Goal: Task Accomplishment & Management: Manage account settings

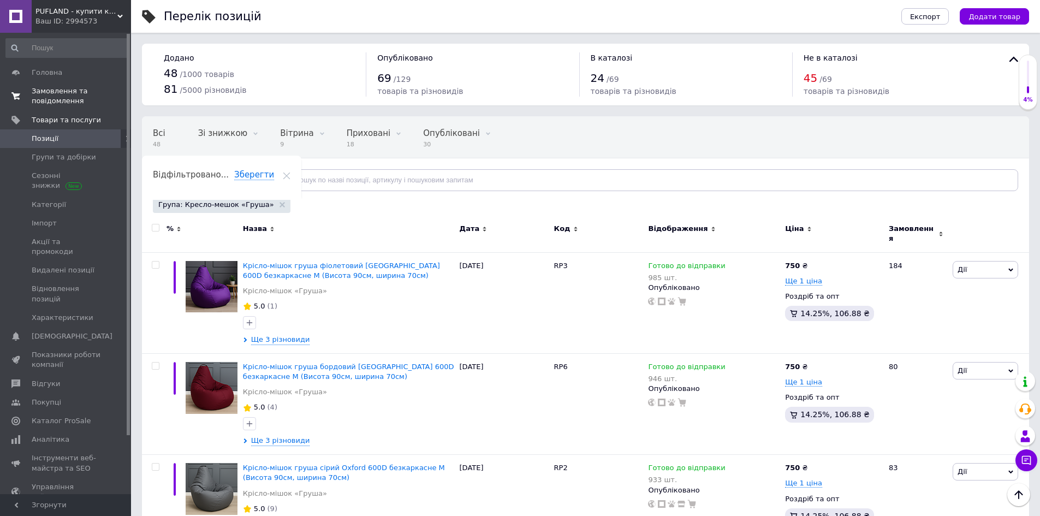
scroll to position [1161, 0]
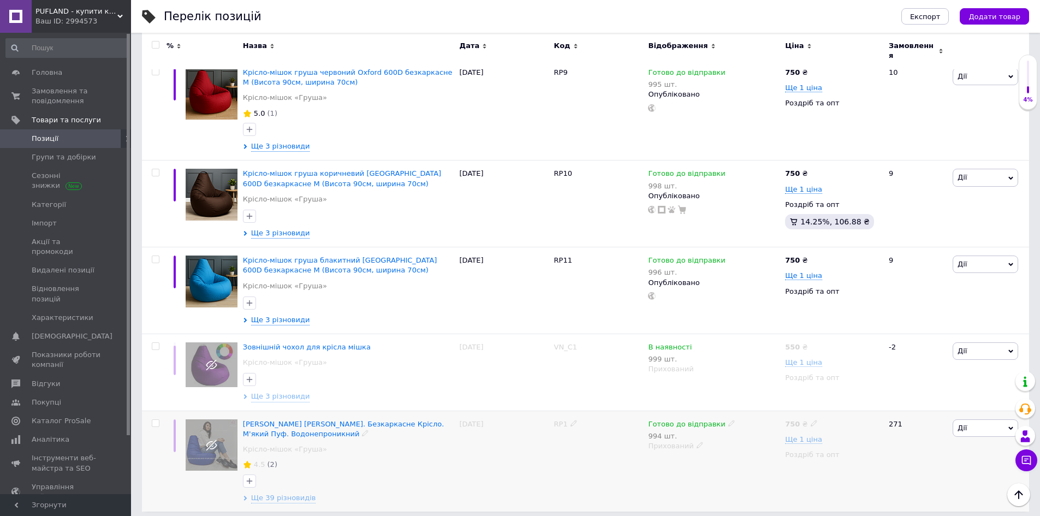
click at [980, 419] on span "Дії" at bounding box center [986, 427] width 66 height 17
click at [754, 424] on div "Готово до відправки 994 шт." at bounding box center [714, 430] width 132 height 22
click at [728, 420] on use at bounding box center [731, 423] width 6 height 6
click at [755, 440] on li "В наявності" at bounding box center [787, 447] width 104 height 15
drag, startPoint x: 758, startPoint y: 450, endPoint x: 669, endPoint y: 444, distance: 89.7
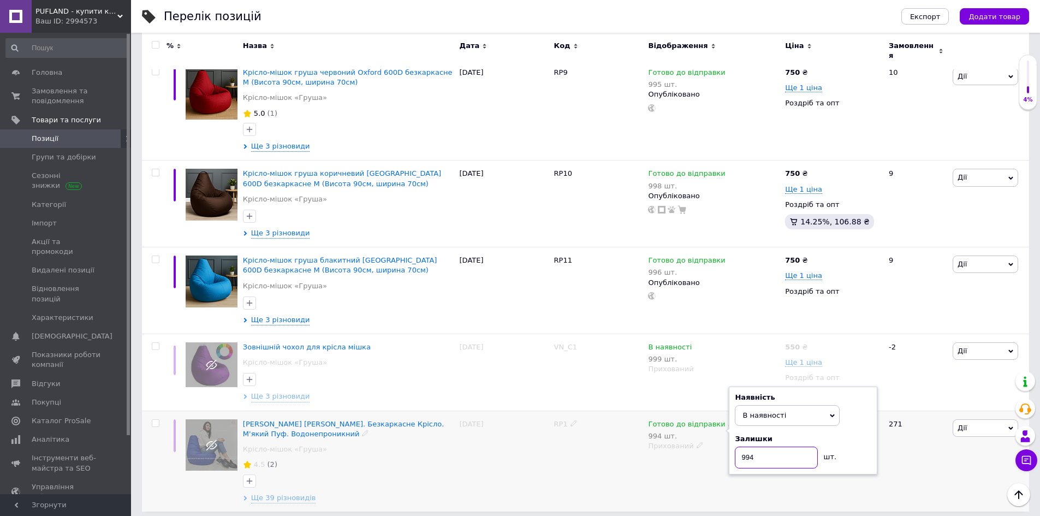
click at [673, 446] on div "Готово до відправки 994 шт. Наявність В наявності Немає в наявності Під замовле…" at bounding box center [713, 461] width 137 height 101
type input "10000"
click at [621, 444] on div "RP1" at bounding box center [598, 461] width 94 height 101
click at [965, 424] on span "Дії" at bounding box center [962, 428] width 9 height 8
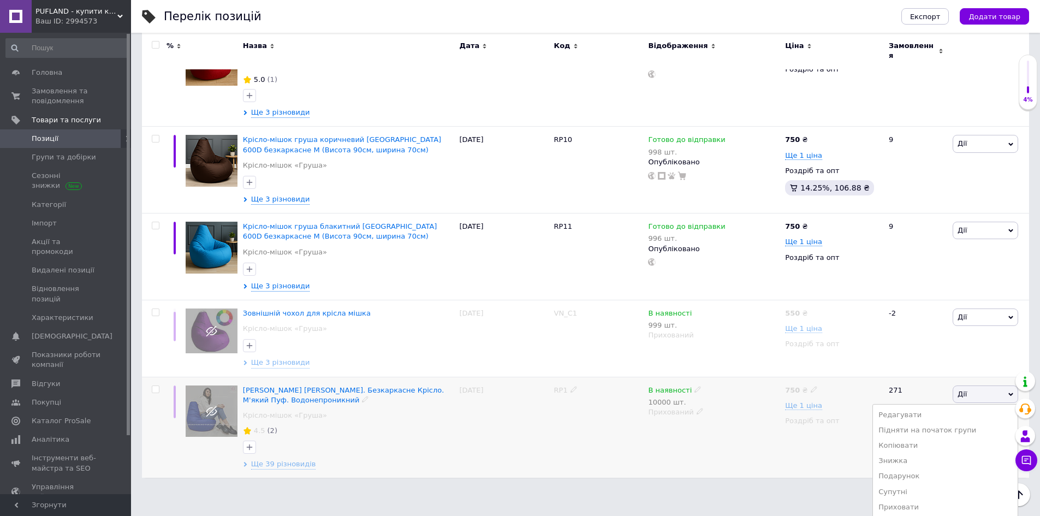
scroll to position [1252, 0]
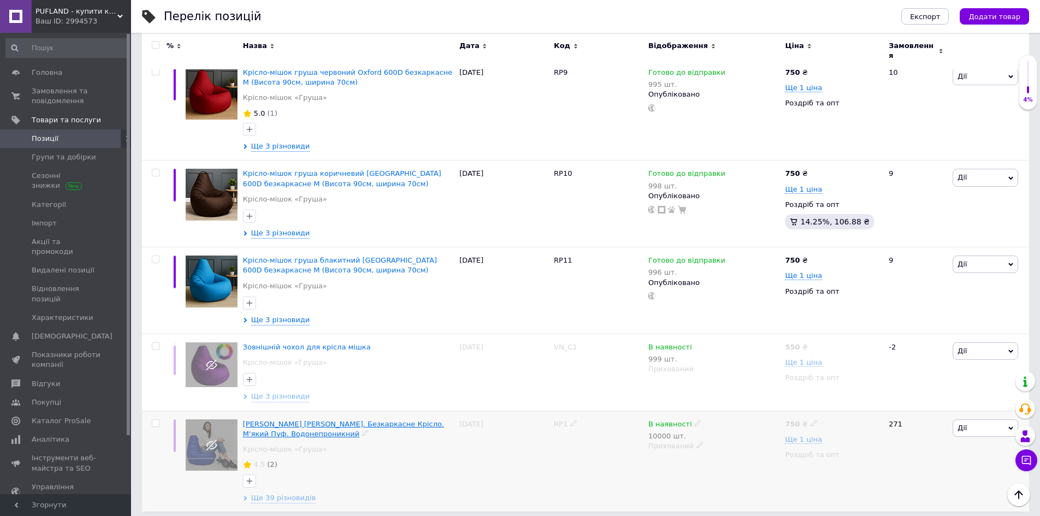
click at [316, 420] on span "[PERSON_NAME] [PERSON_NAME]. Безкаркасне Крісло. М'який Пуф. Водонепроникний" at bounding box center [343, 429] width 201 height 18
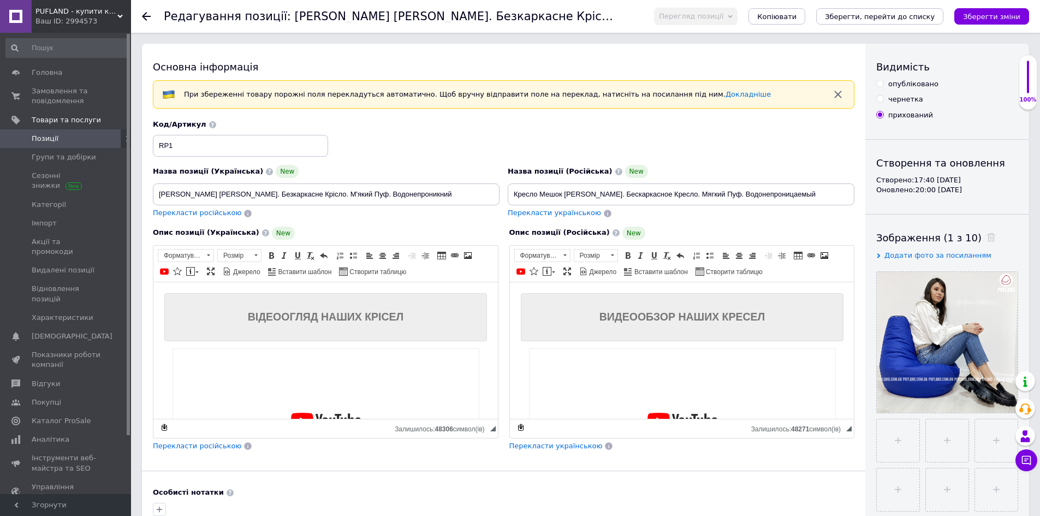
checkbox input "true"
click at [894, 84] on div "опубліковано" at bounding box center [913, 84] width 50 height 10
click at [883, 84] on input "опубліковано" at bounding box center [879, 83] width 7 height 7
radio input "true"
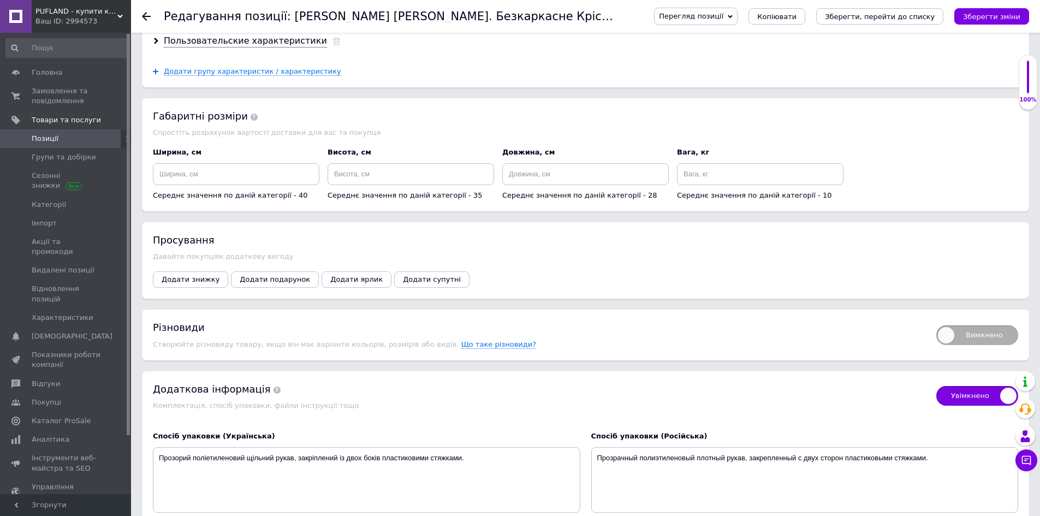
scroll to position [1420, 0]
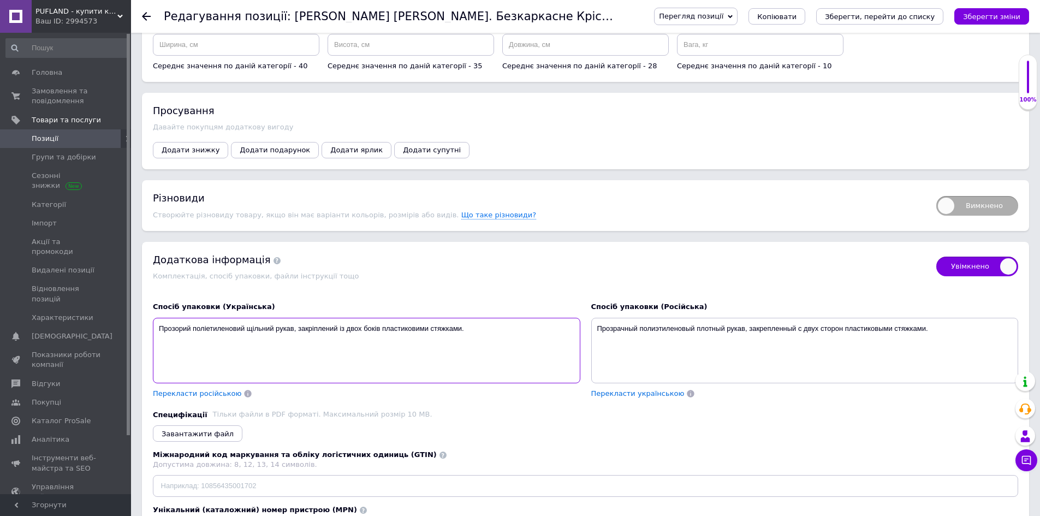
click at [504, 320] on textarea "Прозорий поліетиленовий щільний рукав, закріплений із двох боків пластиковими с…" at bounding box center [367, 351] width 428 height 66
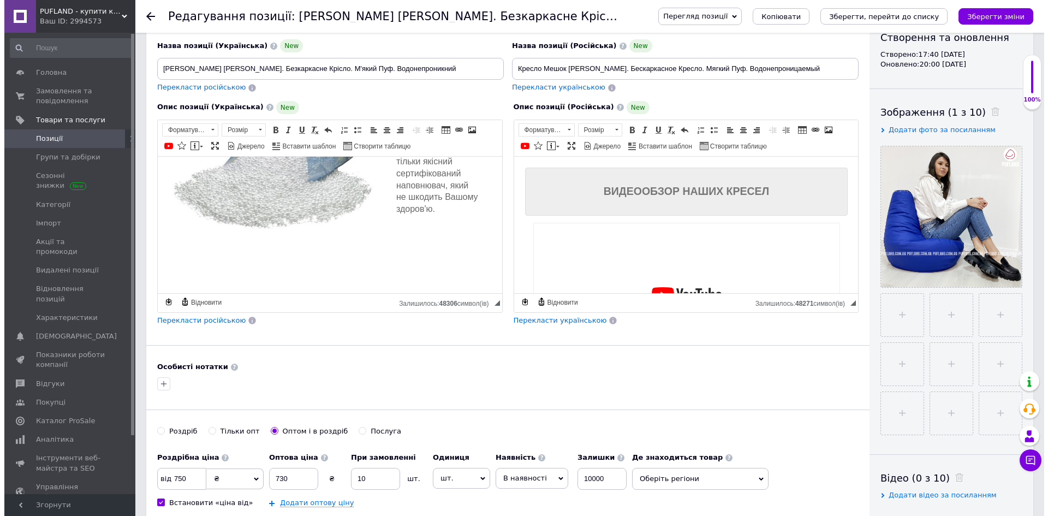
scroll to position [0, 0]
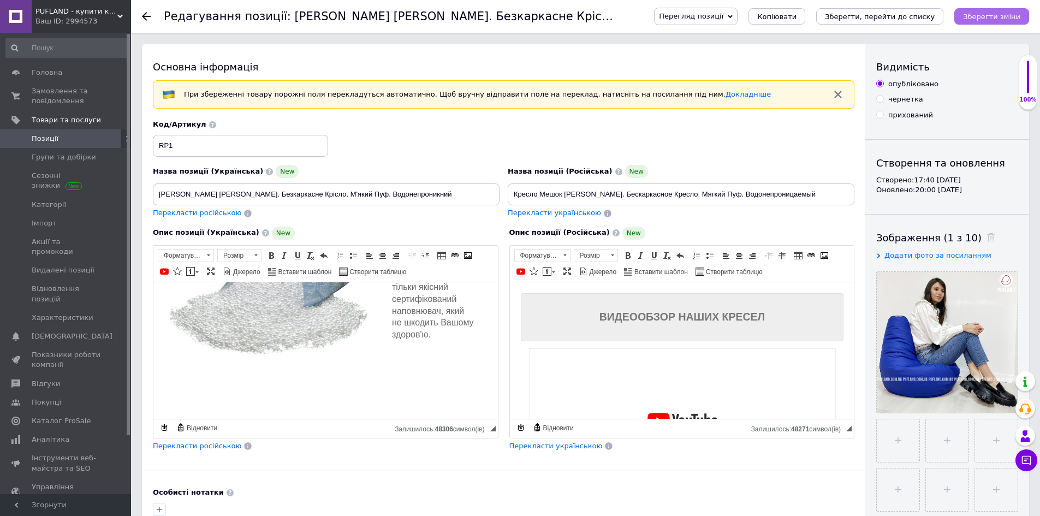
click at [994, 20] on icon "Зберегти зміни" at bounding box center [991, 17] width 57 height 8
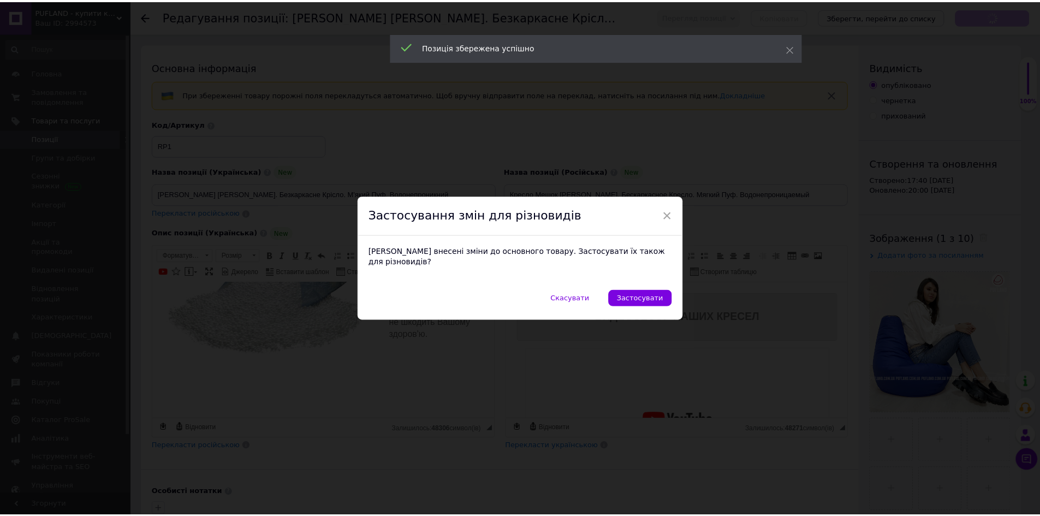
scroll to position [1268, 0]
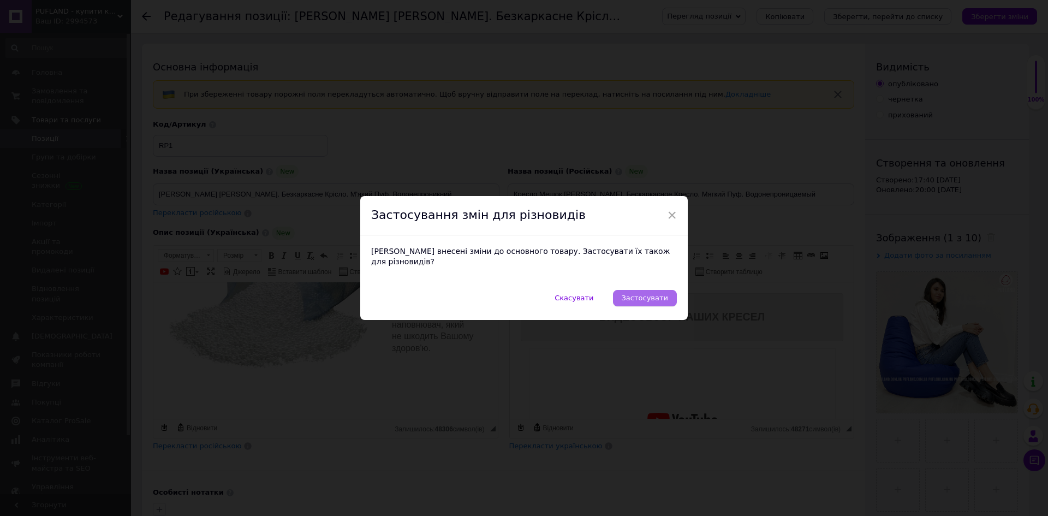
click at [644, 294] on span "Застосувати" at bounding box center [645, 298] width 46 height 8
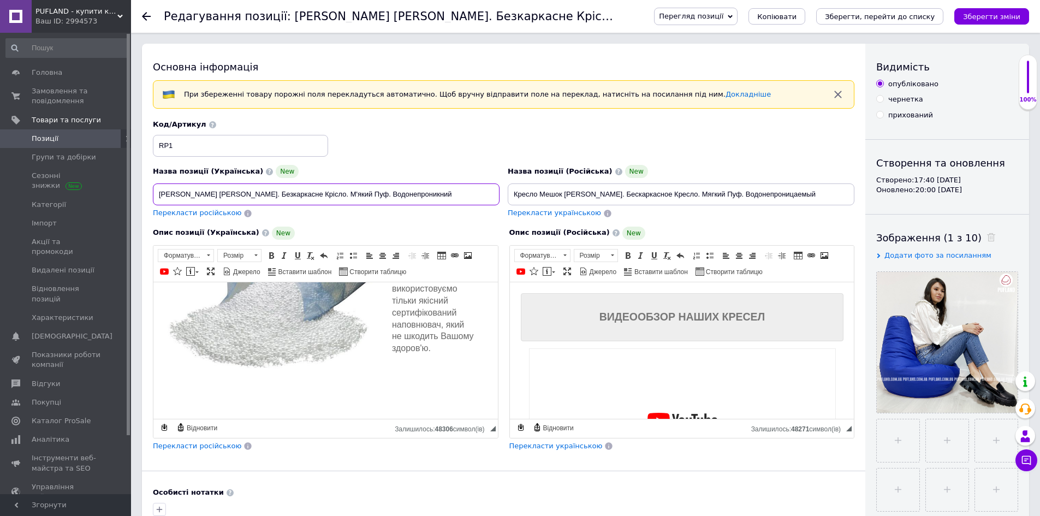
click at [276, 191] on input "[PERSON_NAME] [PERSON_NAME]. Безкаркасне Крісло. М'який Пуф. Водонепроникний" at bounding box center [326, 194] width 347 height 22
checkbox input "true"
paste input "-мішок груша рожевий [GEOGRAPHIC_DATA] 600D безкаркасне M (Висота 90см, ширина …"
type input "Крісло-мішок груша рожевий [GEOGRAPHIC_DATA] 600D безкаркасне M (Висота 90см, ш…"
click at [236, 193] on input "Крісло-мішок груша рожевий [GEOGRAPHIC_DATA] 600D безкаркасне M (Висота 90см, ш…" at bounding box center [326, 194] width 347 height 22
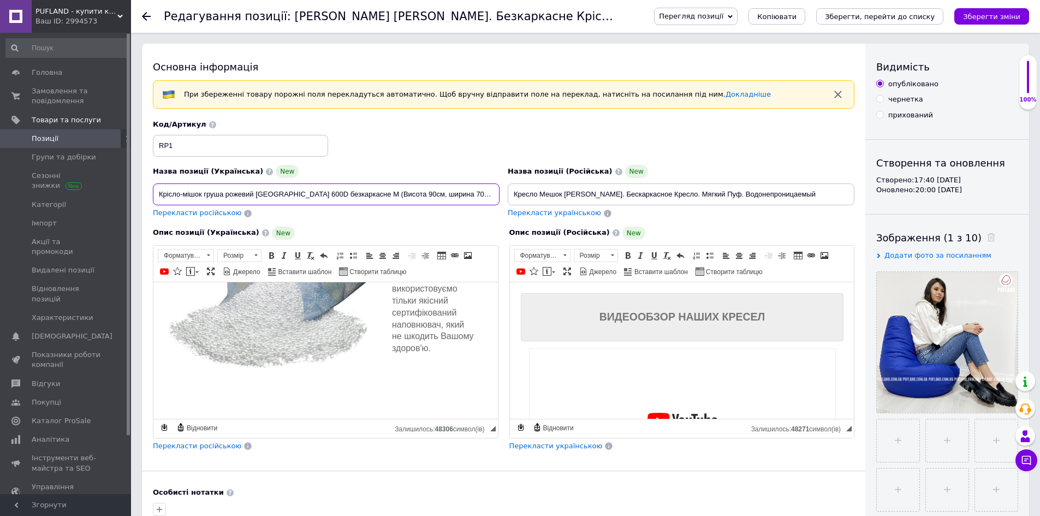
click at [236, 193] on input "Крісло-мішок груша рожевий [GEOGRAPHIC_DATA] 600D безкаркасне M (Висота 90см, ш…" at bounding box center [326, 194] width 347 height 22
checkbox input "true"
type input "Крісло-мішок груша Oxford 600D безкаркасне M (Висота 90см, ширина 70см)"
click at [311, 193] on input "Крісло-мішок груша Oxford 600D безкаркасне M (Висота 90см, ширина 70см)" at bounding box center [326, 194] width 347 height 22
checkbox input "true"
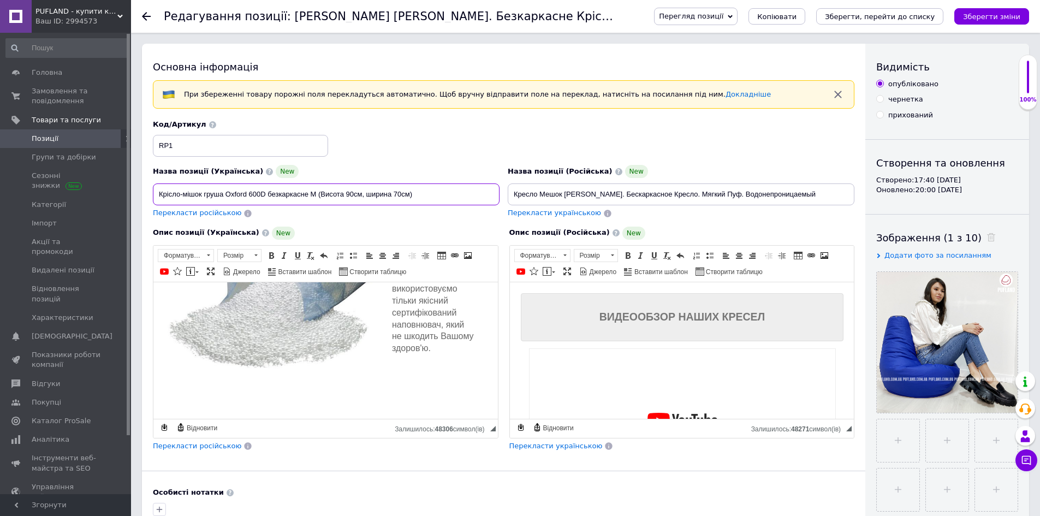
type input "Крісло-мішок груша Oxford 600D безкаркасне (Висота 90см, ширина 70см)"
drag, startPoint x: 306, startPoint y: 195, endPoint x: 483, endPoint y: 190, distance: 176.4
click at [483, 190] on input "Крісло-мішок груша Oxford 600D безкаркасне (Висота 90см, ширина 70см)" at bounding box center [326, 194] width 347 height 22
click at [419, 193] on input "Крісло-мішок груша Oxford 600D безкаркасне (Висота 90см, ширина 70см)" at bounding box center [326, 194] width 347 height 22
checkbox input "true"
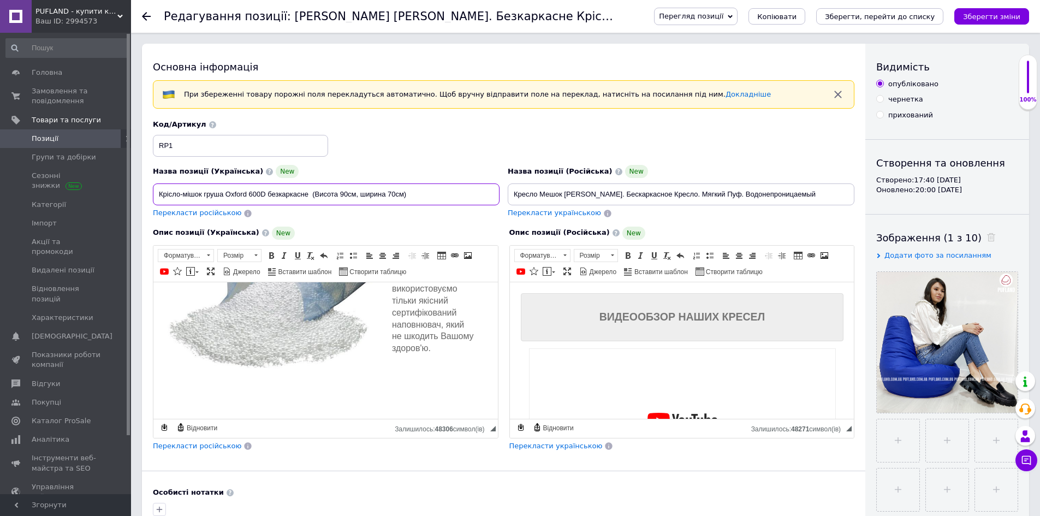
drag, startPoint x: 434, startPoint y: 193, endPoint x: 308, endPoint y: 192, distance: 125.6
click at [308, 192] on input "Крісло-мішок груша Oxford 600D безкаркасне (Висота 90см, ширина 70см)" at bounding box center [326, 194] width 347 height 22
type input "Крісло-мішок груша Oxford 600D безкаркасне"
drag, startPoint x: 316, startPoint y: 194, endPoint x: 123, endPoint y: 195, distance: 192.2
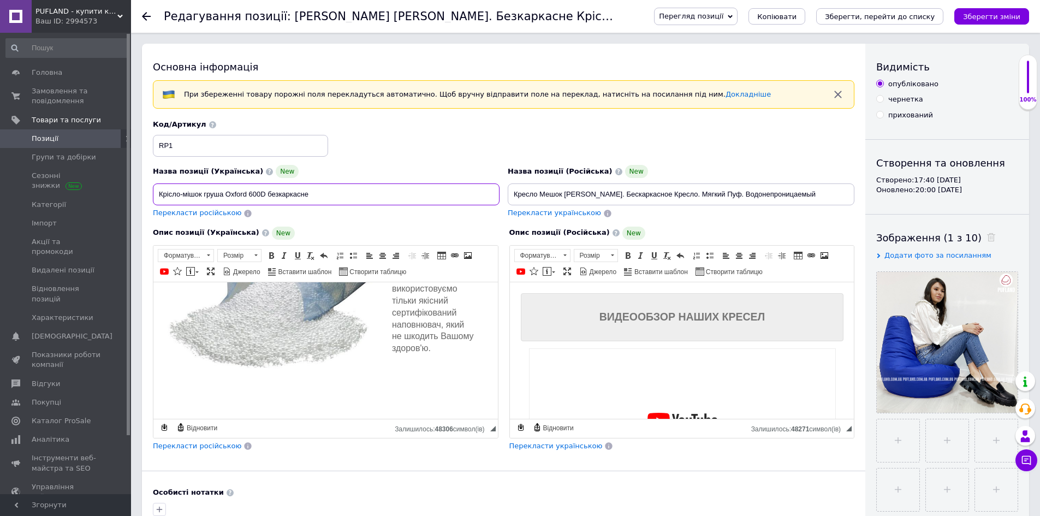
checkbox input "true"
type input "Крісло-мішок груша Oxford 600D безкаркасне"
click at [741, 188] on input "Кресло Мешок [PERSON_NAME]. Бескаркасное Кресло. Мягкий Пуф. Водонепроницаемый" at bounding box center [681, 194] width 347 height 22
checkbox input "true"
paste input "-мешок груша розовый [GEOGRAPHIC_DATA] 600D бескаркасное M (Высота 90см, ширина…"
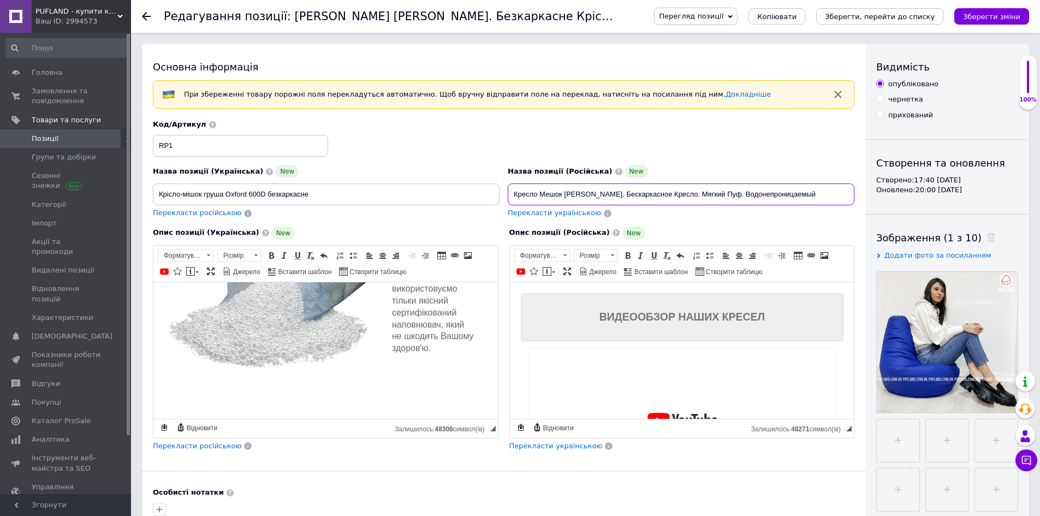
type input "Кресло-мешок груша розовый [GEOGRAPHIC_DATA] 600D бескаркасное M (Высота 90см, …"
click at [596, 193] on input "Кресло-мешок груша розовый [GEOGRAPHIC_DATA] 600D бескаркасное M (Высота 90см, …" at bounding box center [681, 194] width 347 height 22
checkbox input "true"
type input "Кресло-мешок груша Oxford 600D бескаркасное M (Высота 90см, ширина 70см)"
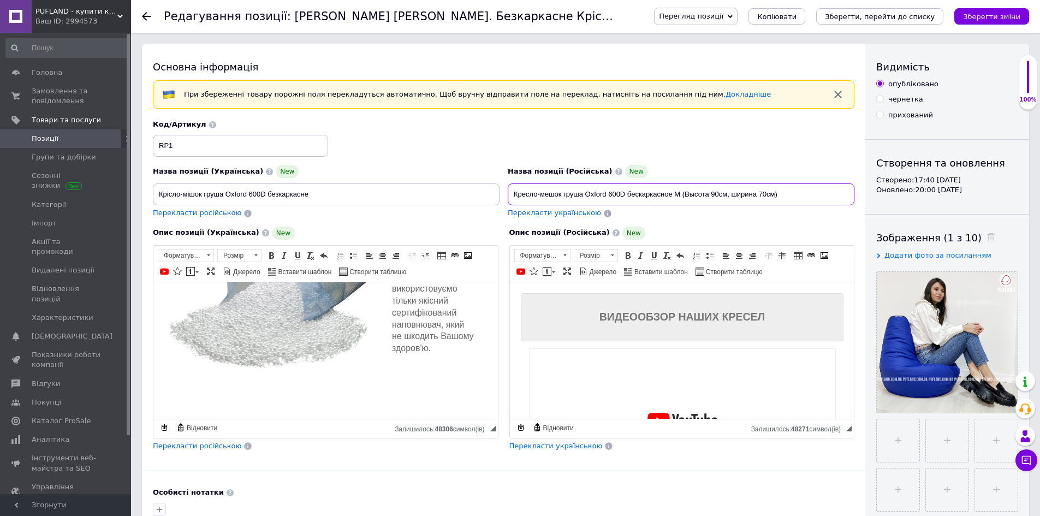
drag, startPoint x: 671, startPoint y: 194, endPoint x: 842, endPoint y: 191, distance: 170.9
click at [842, 191] on input "Кресло-мешок груша Oxford 600D бескаркасное M (Высота 90см, ширина 70см)" at bounding box center [681, 194] width 347 height 22
checkbox input "true"
type input "Кресло-мешок груша Oxford 600D бескаркасное"
checkbox input "true"
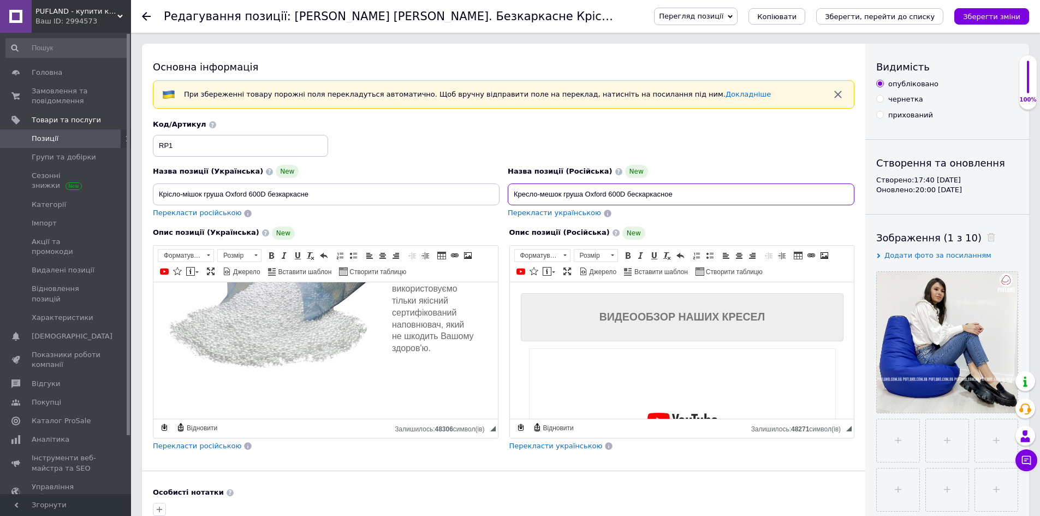
type input "Кресло-мешок груша Oxford 600D бескаркасное"
click at [234, 272] on span "Джерело" at bounding box center [245, 272] width 29 height 9
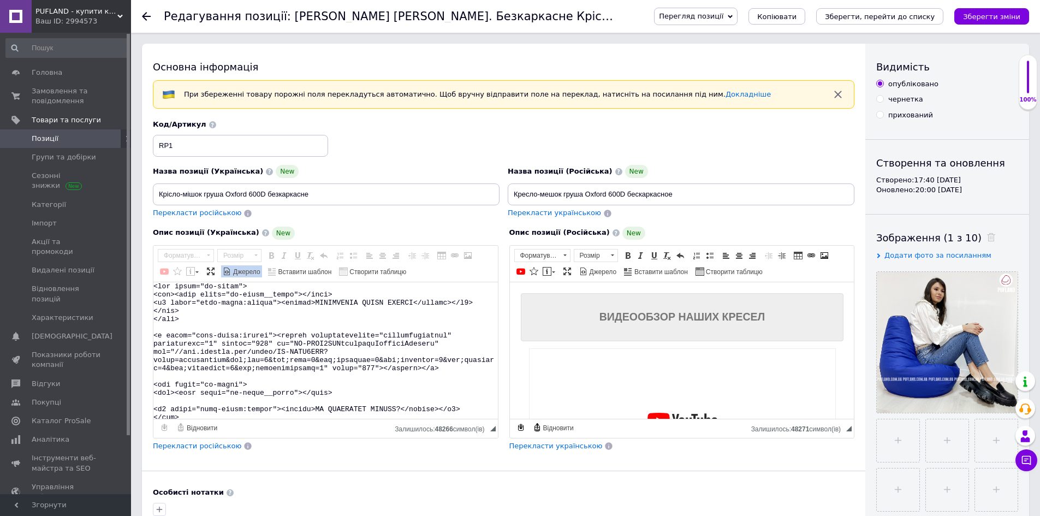
click at [273, 302] on textarea "Редактор, B67126CF-1CBF-446F-9B25-BE2FADDF0877" at bounding box center [325, 350] width 345 height 136
checkbox input "true"
paste textarea "Редактор, B67126CF-1CBF-446F-9B25-BE2FADDF0877"
type textarea "<lor ipsum="do-sitam"> <con><adip elits="do-eiusm__tempo"></inci> <u7 labor="et…"
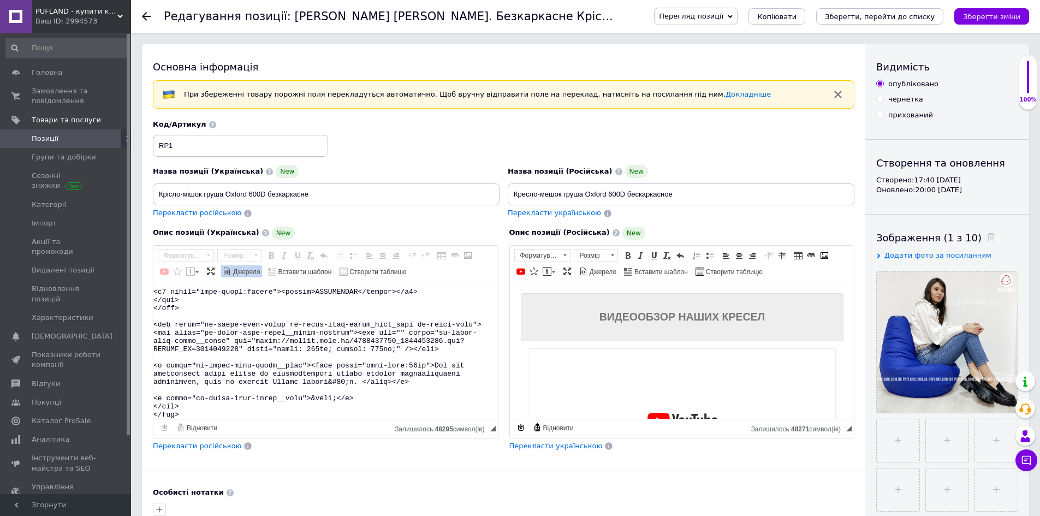
click at [241, 265] on link "Джерело" at bounding box center [241, 271] width 41 height 12
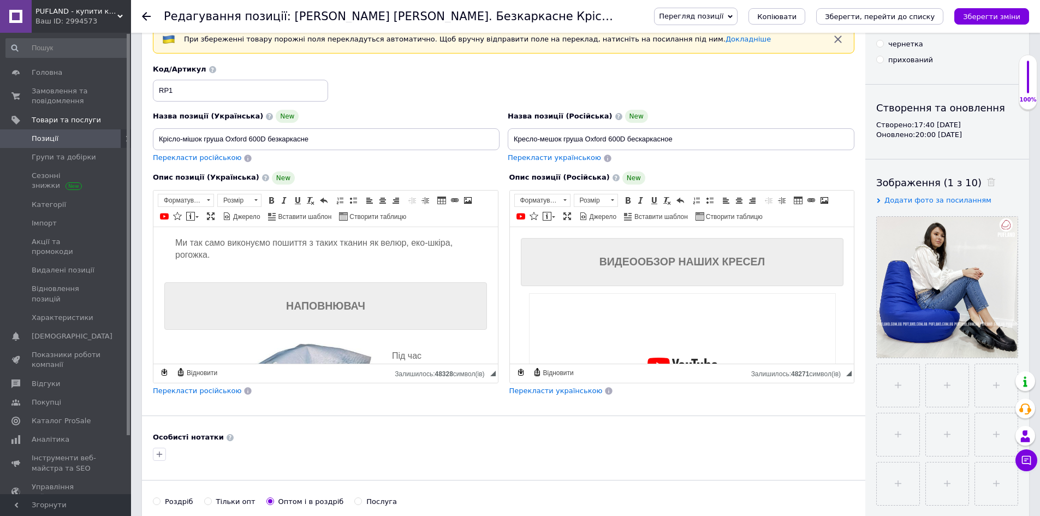
scroll to position [164, 0]
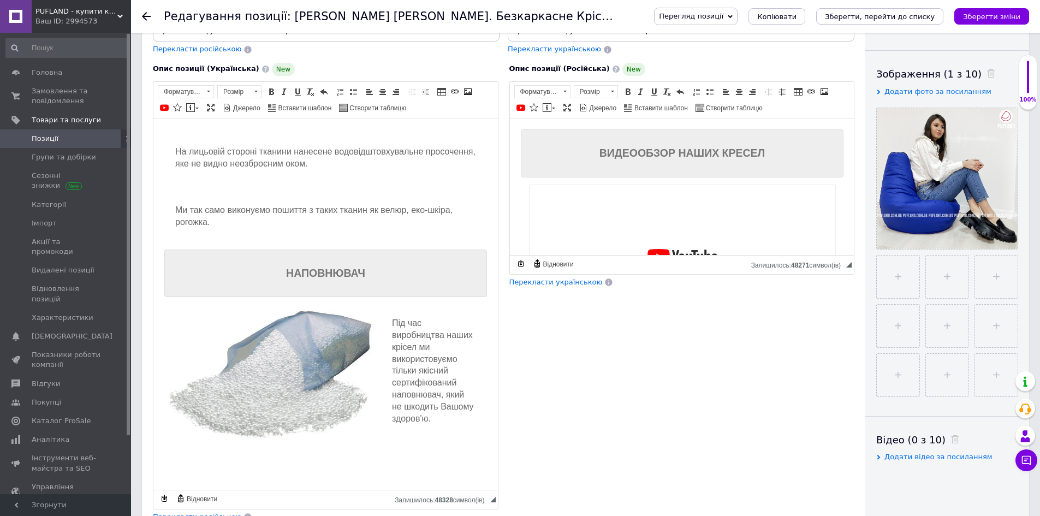
drag, startPoint x: 495, startPoint y: 264, endPoint x: 486, endPoint y: 508, distance: 244.2
click at [488, 509] on span "◢ Залишилось: 48328 символ(iв) {label} Відновити" at bounding box center [325, 499] width 345 height 19
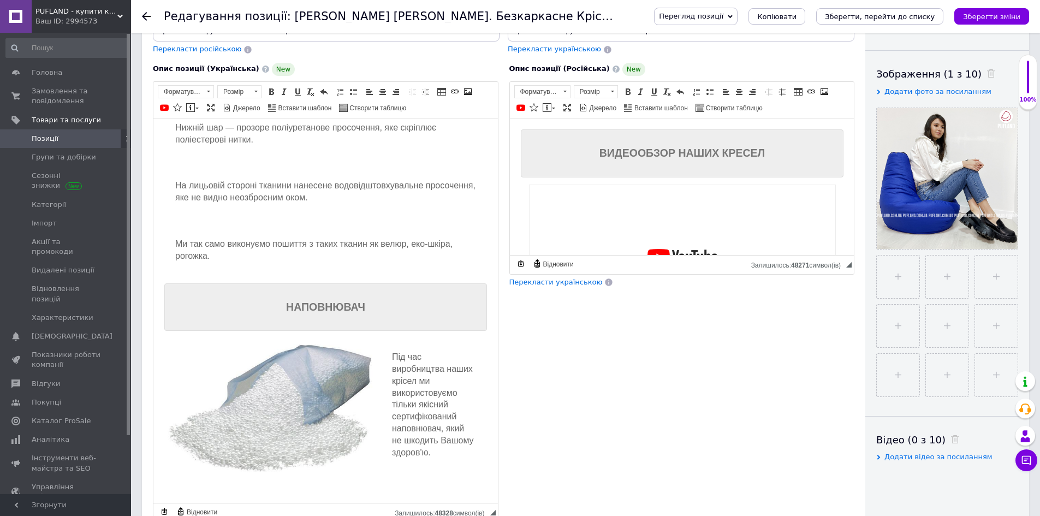
scroll to position [819, 0]
click at [592, 109] on span "Джерело" at bounding box center [602, 108] width 29 height 9
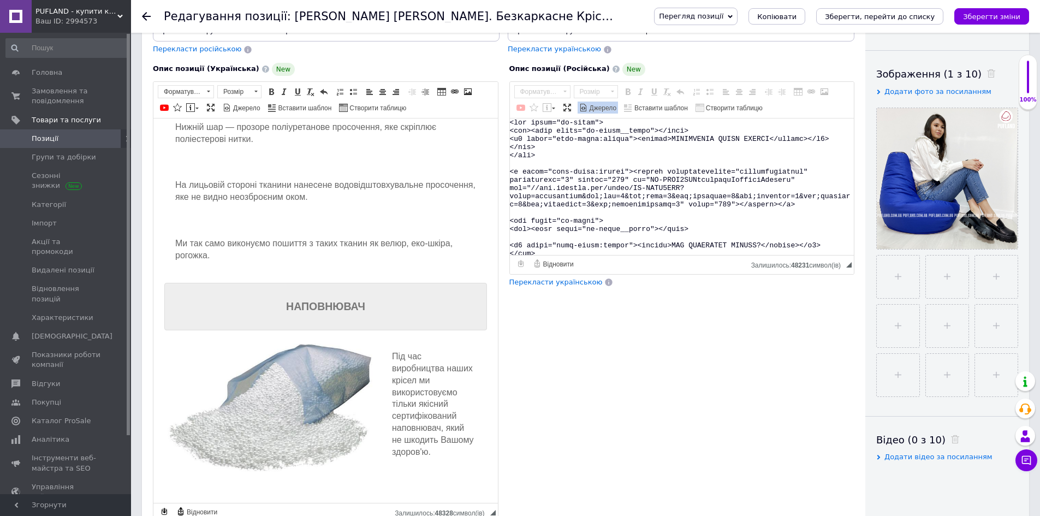
click at [624, 198] on textarea "Редактор, CC079C36-159F-44C3-873B-022413E54704" at bounding box center [682, 186] width 345 height 136
checkbox input "true"
paste textarea "Редактор, CC079C36-159F-44C3-873B-022413E54704"
type textarea "<lor ipsum="do-sitam"> <con><adip elits="do-eiusm__tempo"></inci> <u6 labor="et…"
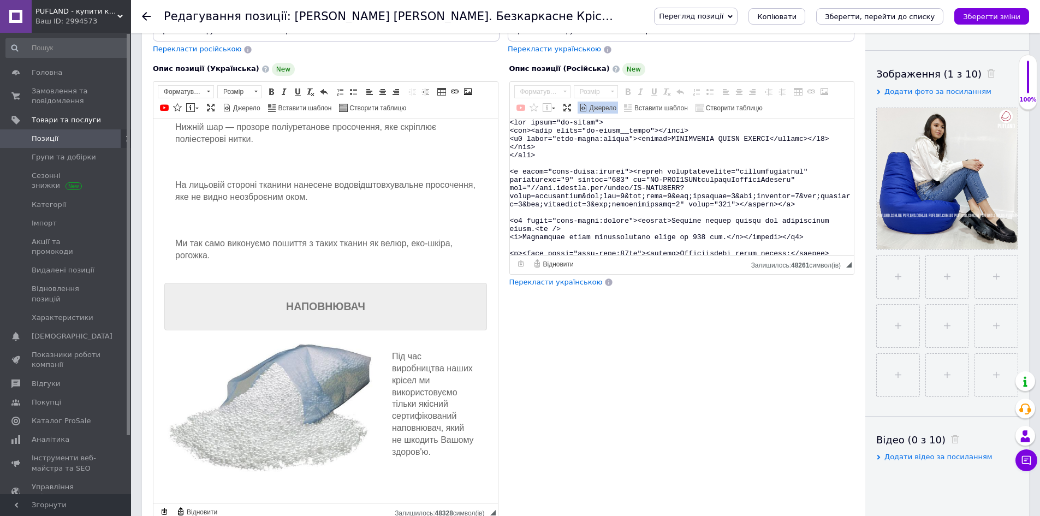
scroll to position [666, 0]
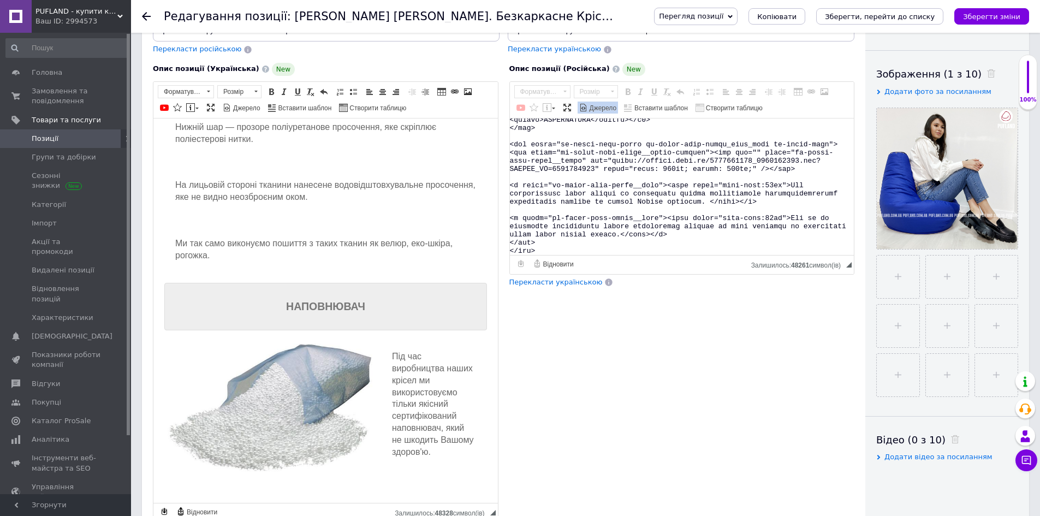
click at [606, 108] on span "Джерело" at bounding box center [602, 108] width 29 height 9
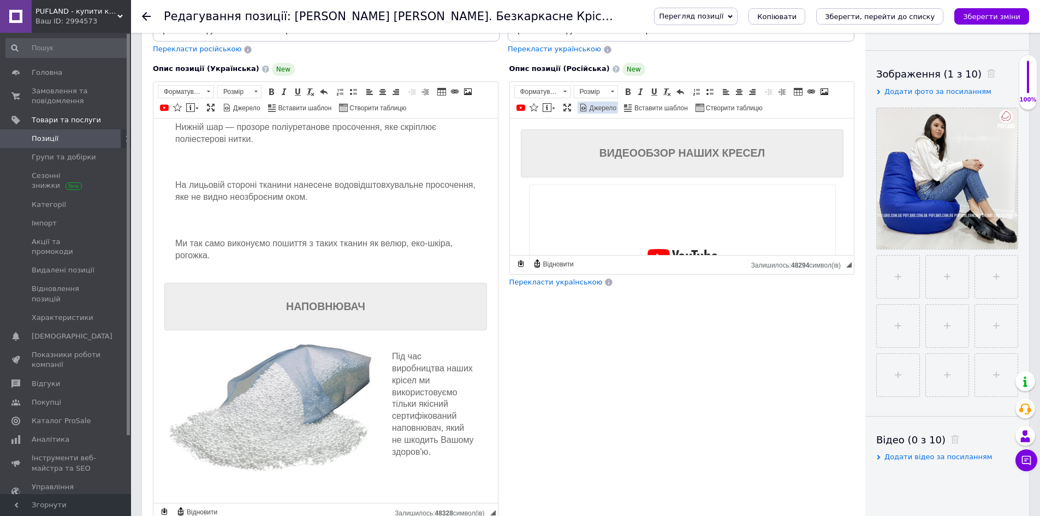
scroll to position [0, 0]
click at [985, 19] on icon "Зберегти зміни" at bounding box center [991, 17] width 57 height 8
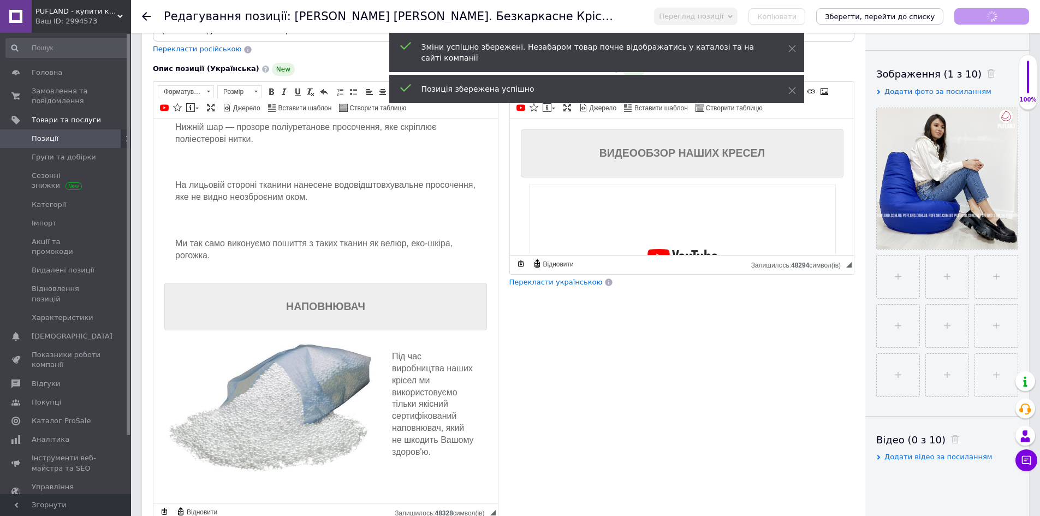
scroll to position [818, 0]
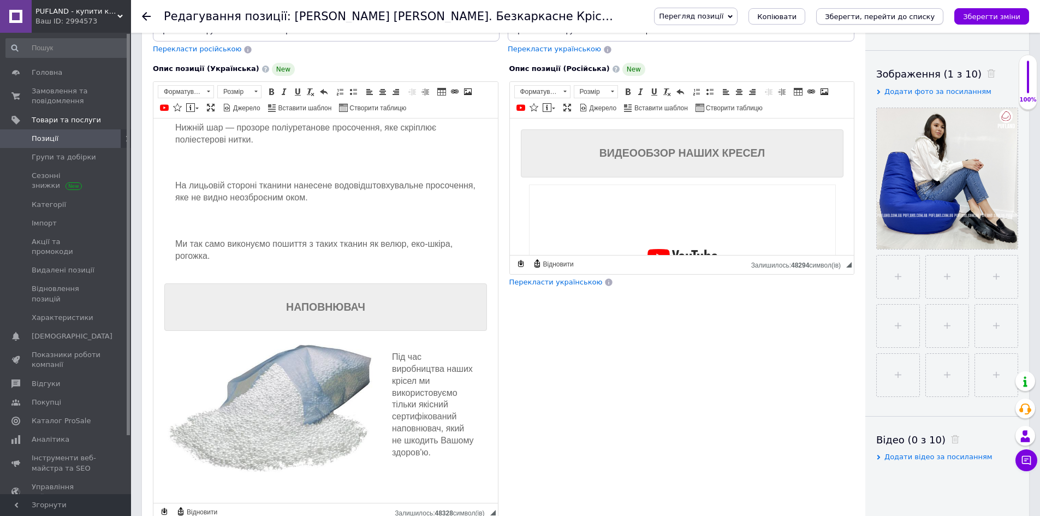
click at [881, 16] on icon "Зберегти, перейти до списку" at bounding box center [880, 17] width 110 height 8
checkbox input "true"
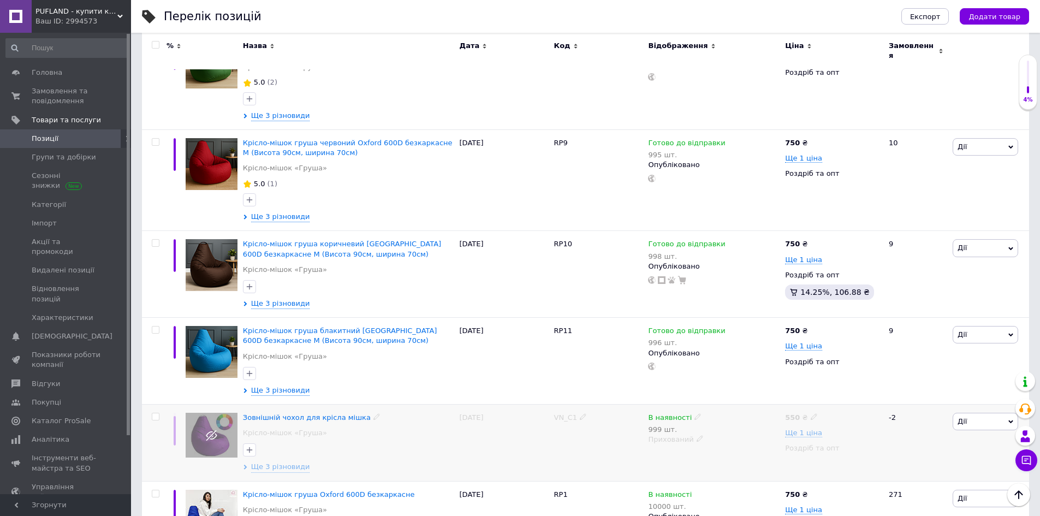
scroll to position [1151, 0]
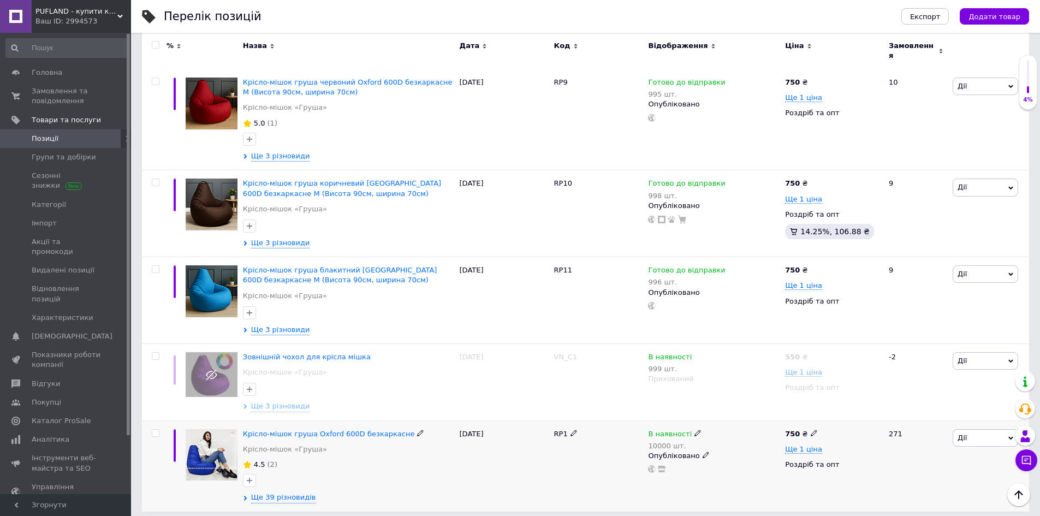
click at [971, 432] on span "Дії" at bounding box center [986, 437] width 66 height 17
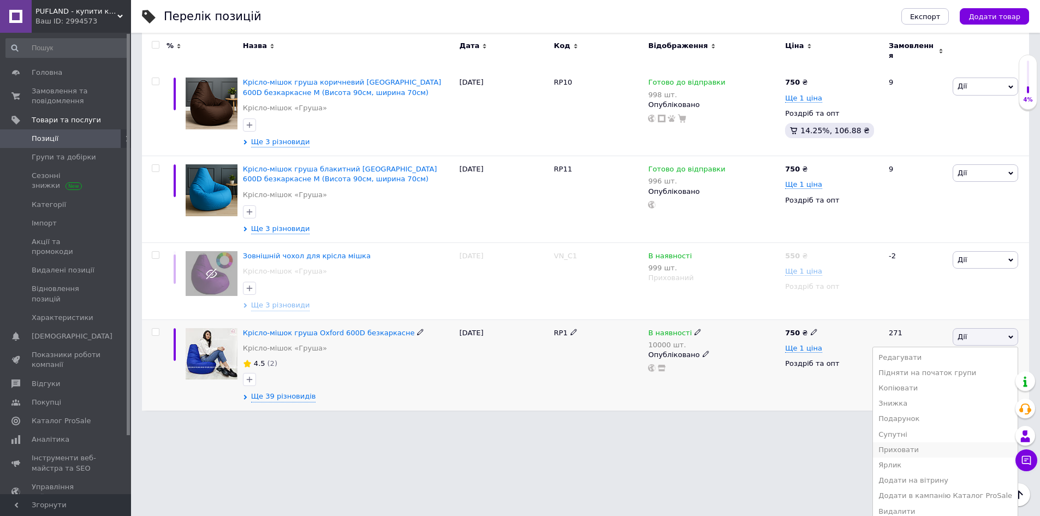
click at [939, 443] on li "Приховати" at bounding box center [945, 449] width 145 height 15
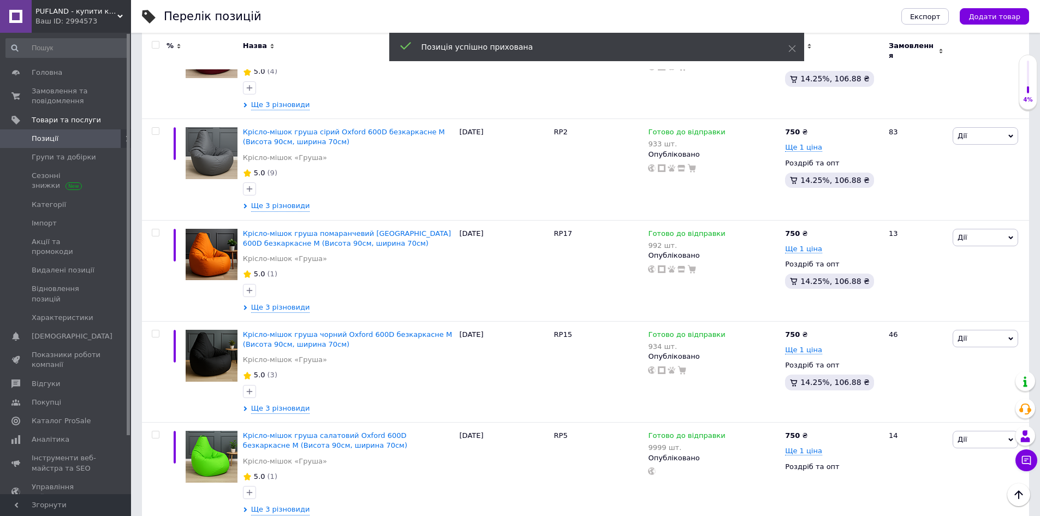
scroll to position [333, 0]
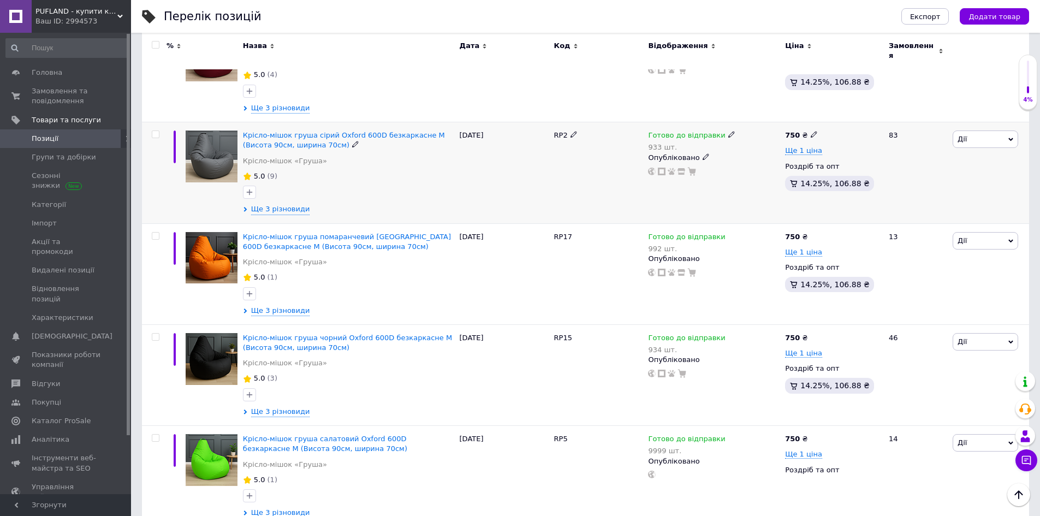
click at [983, 132] on span "Дії" at bounding box center [986, 138] width 66 height 17
click at [943, 183] on li "Копіювати" at bounding box center [945, 190] width 145 height 15
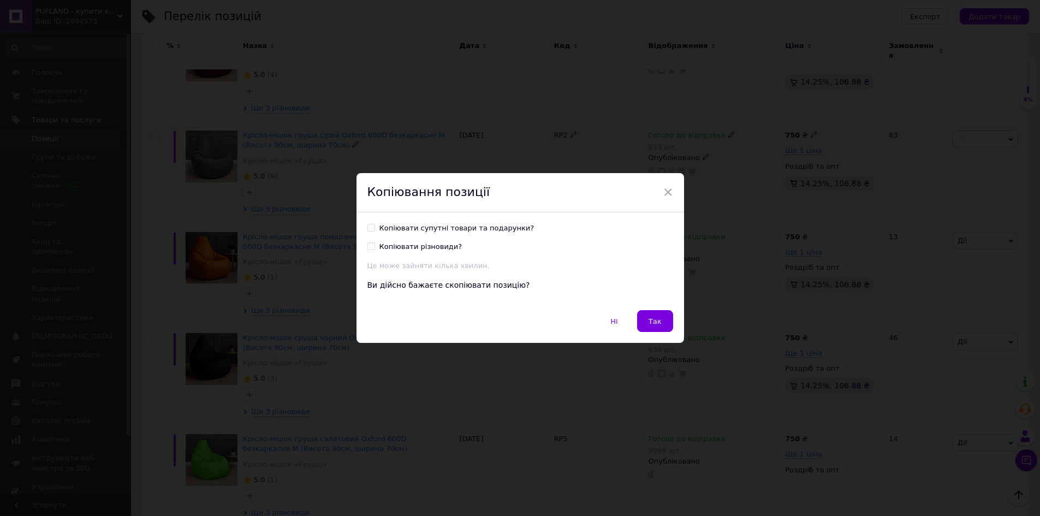
scroll to position [288, 0]
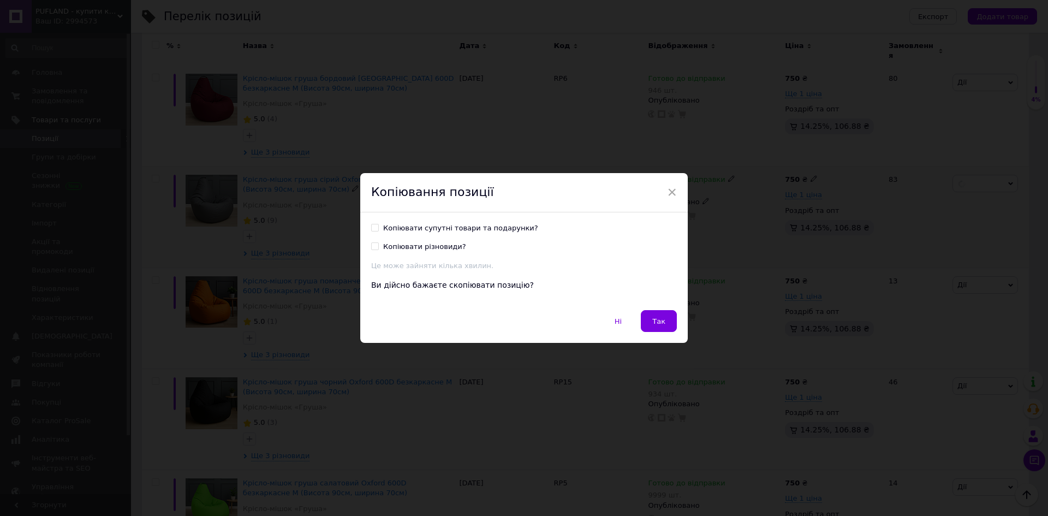
click at [430, 248] on div "Копіювати різновиди?" at bounding box center [424, 247] width 83 height 10
click at [378, 248] on input "Копіювати різновиди?" at bounding box center [374, 245] width 7 height 7
checkbox input "true"
click at [435, 227] on div "Копіювати супутні товари та подарунки?" at bounding box center [460, 228] width 155 height 10
click at [378, 227] on input "Копіювати супутні товари та подарунки?" at bounding box center [374, 227] width 7 height 7
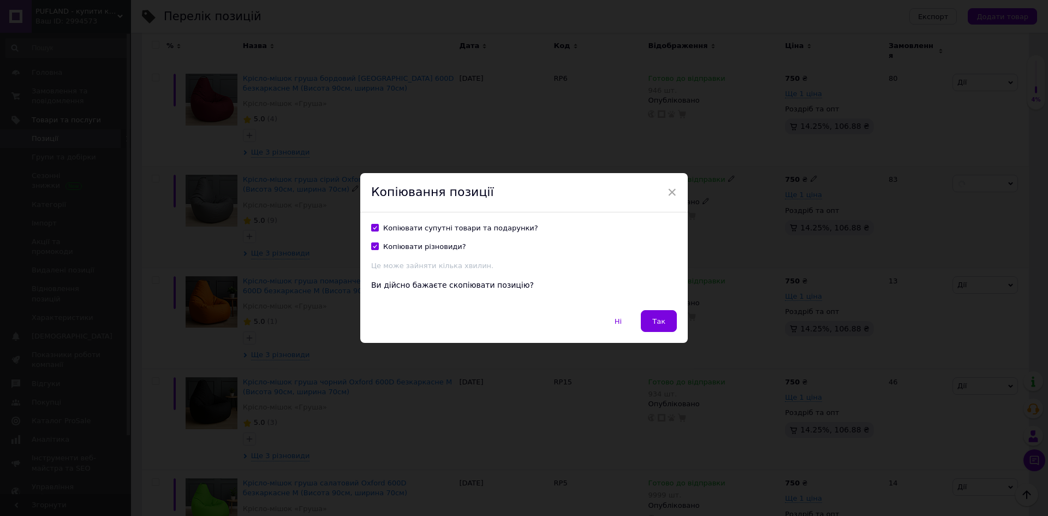
click at [414, 229] on div "Копіювати супутні товари та подарунки?" at bounding box center [460, 228] width 155 height 10
click at [378, 229] on input "Копіювати супутні товари та подарунки?" at bounding box center [374, 227] width 7 height 7
checkbox input "false"
click at [660, 319] on span "Так" at bounding box center [658, 321] width 13 height 8
